Goal: Find specific page/section: Find specific page/section

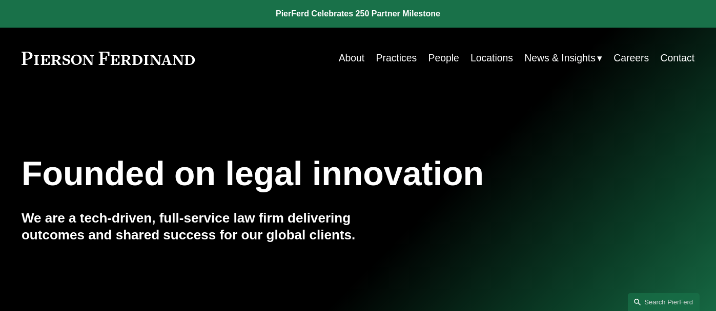
click at [438, 58] on link "People" at bounding box center [443, 58] width 31 height 20
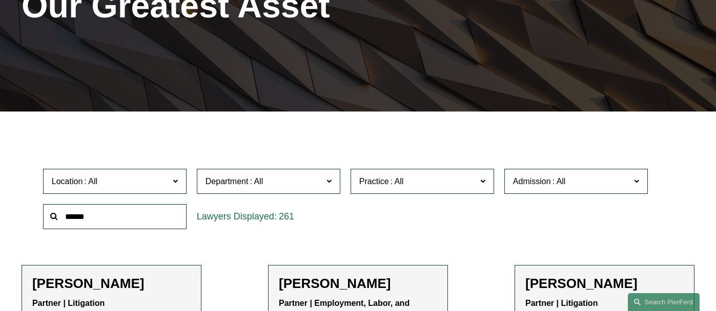
scroll to position [173, 0]
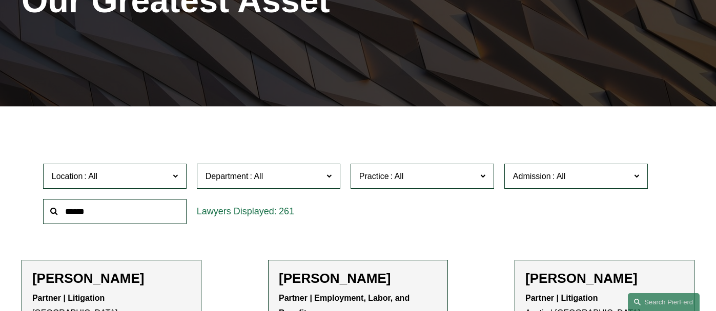
click at [174, 176] on span at bounding box center [175, 176] width 5 height 13
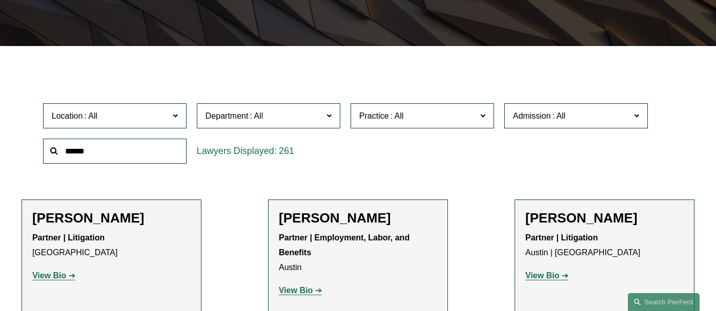
scroll to position [130, 0]
click at [0, 0] on link "[GEOGRAPHIC_DATA]" at bounding box center [0, 0] width 0 height 0
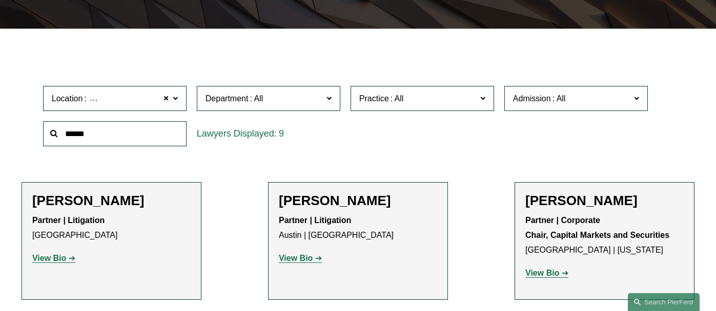
scroll to position [251, 0]
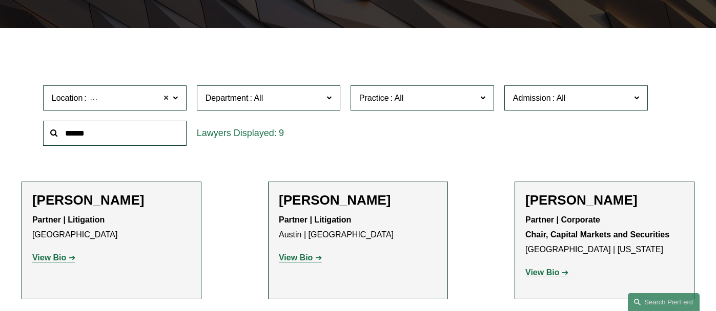
click at [165, 96] on span at bounding box center [166, 98] width 6 height 13
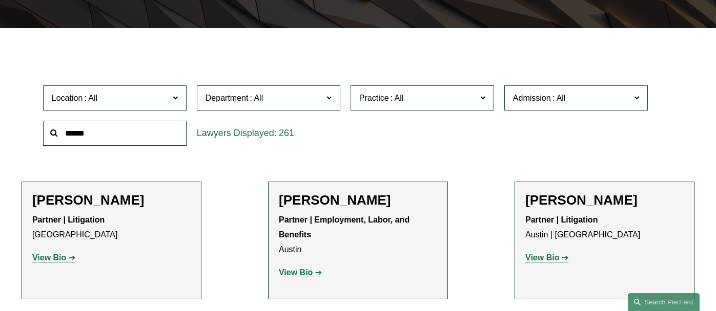
click at [174, 95] on span at bounding box center [175, 97] width 5 height 13
click at [0, 0] on link "[GEOGRAPHIC_DATA]" at bounding box center [0, 0] width 0 height 0
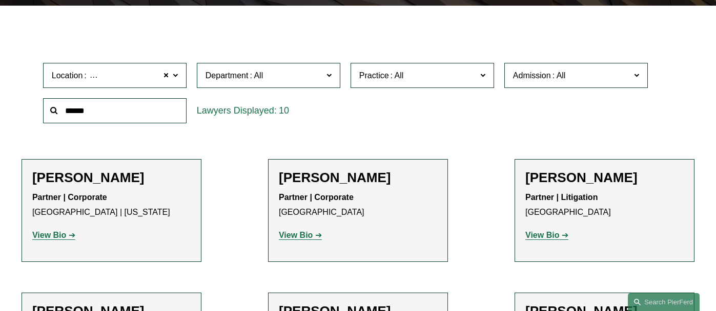
scroll to position [276, 0]
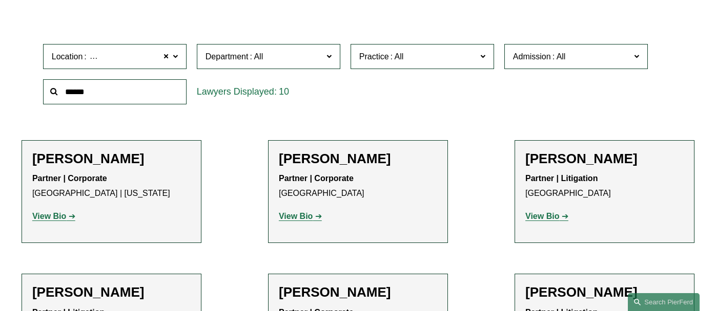
click at [165, 61] on span at bounding box center [166, 56] width 6 height 13
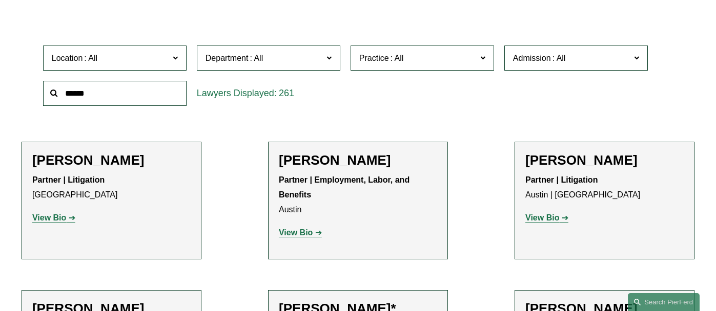
click at [285, 58] on span "Department" at bounding box center [263, 58] width 117 height 14
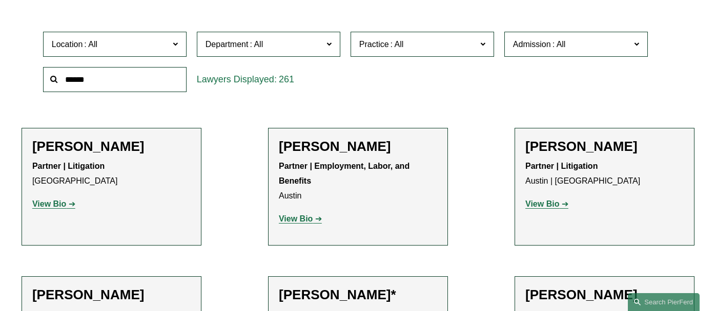
scroll to position [304, 0]
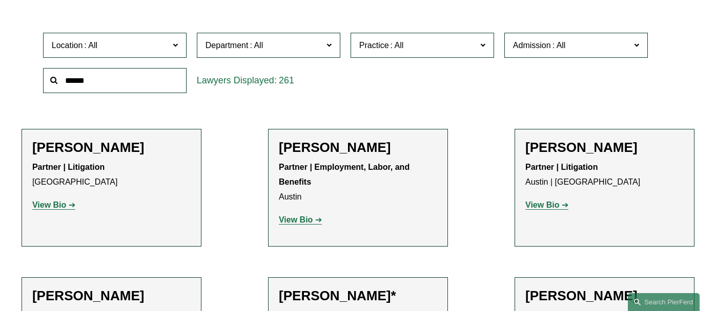
click at [436, 91] on div "Location All Atlanta Austin Boston Charlotte Chicago Cincinnati Cleveland Colum…" at bounding box center [358, 63] width 640 height 70
click at [432, 48] on span "Practice" at bounding box center [417, 45] width 117 height 14
click at [0, 0] on link "Private Client Services" at bounding box center [0, 0] width 0 height 0
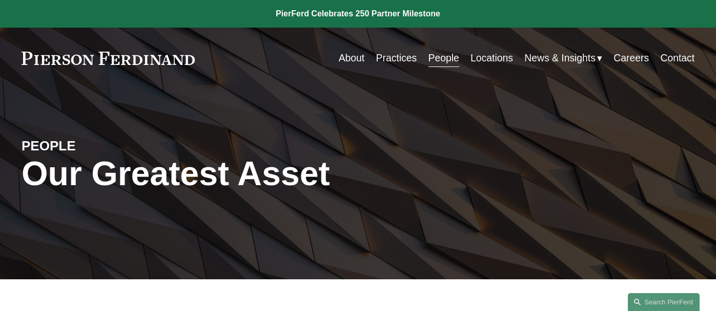
scroll to position [10, 0]
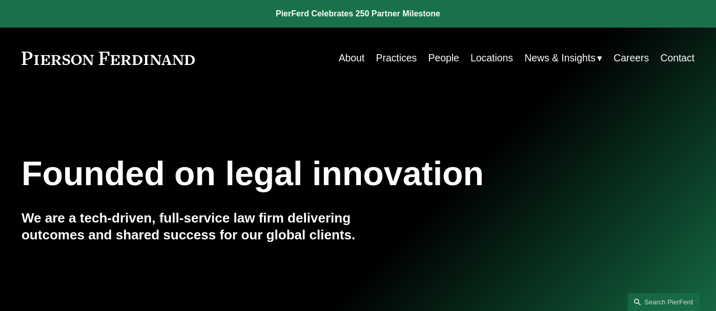
click at [448, 56] on link "People" at bounding box center [443, 58] width 31 height 20
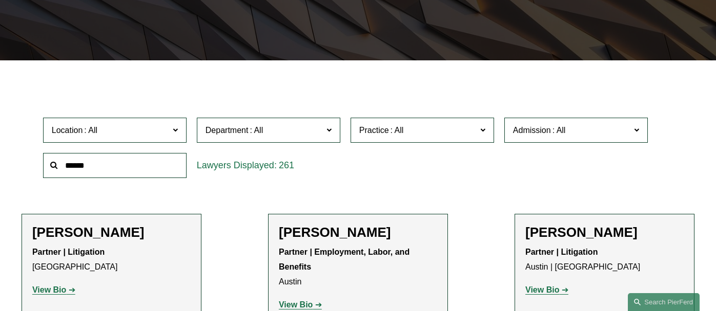
scroll to position [235, 0]
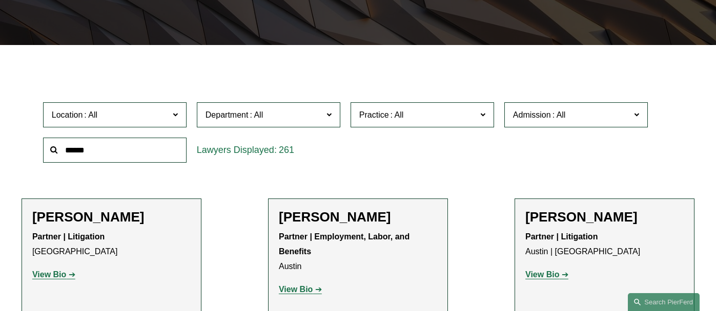
click at [171, 115] on label "Location" at bounding box center [114, 114] width 143 height 25
click at [0, 0] on link "Palo Alto" at bounding box center [0, 0] width 0 height 0
